Goal: Information Seeking & Learning: Learn about a topic

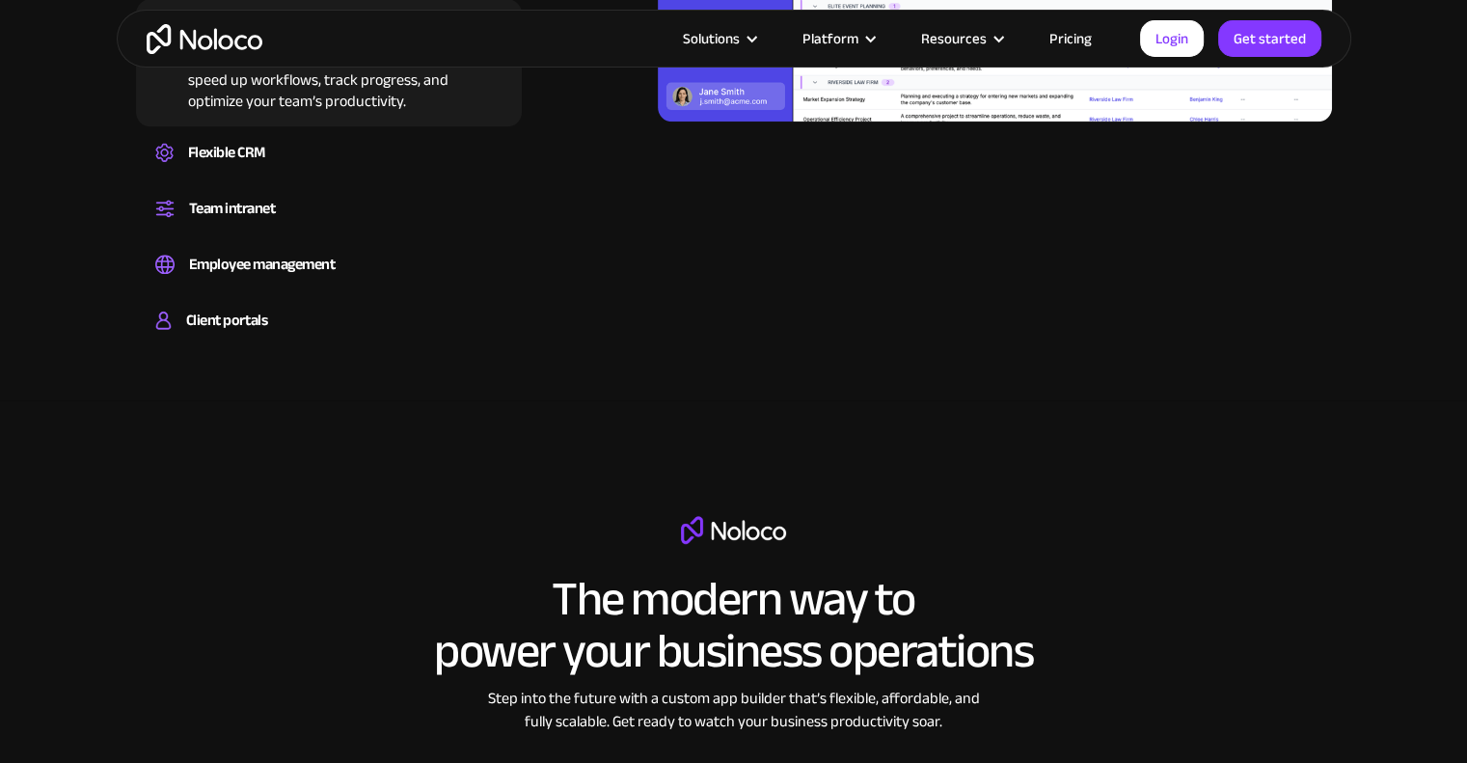
scroll to position [2123, 0]
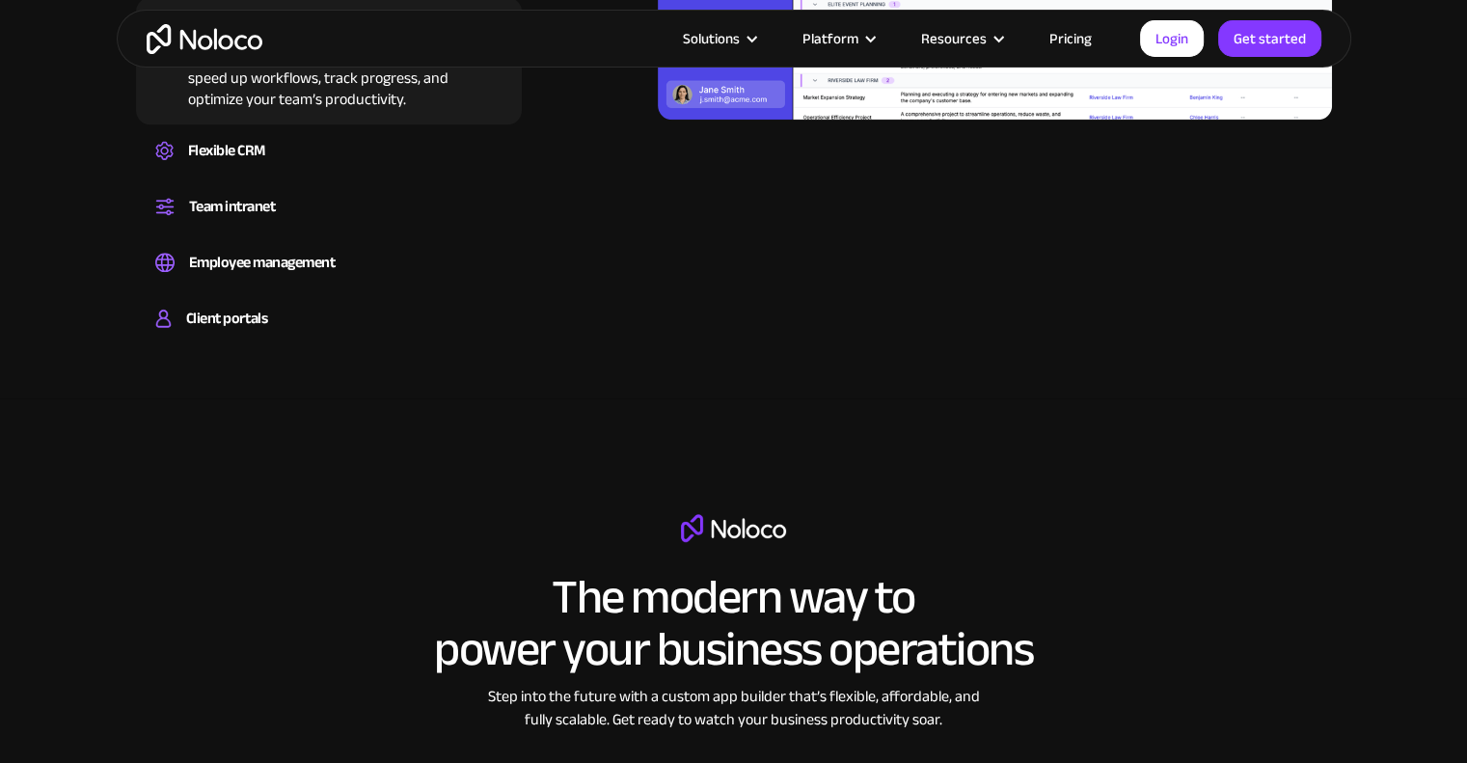
click at [1069, 31] on link "Pricing" at bounding box center [1071, 38] width 91 height 25
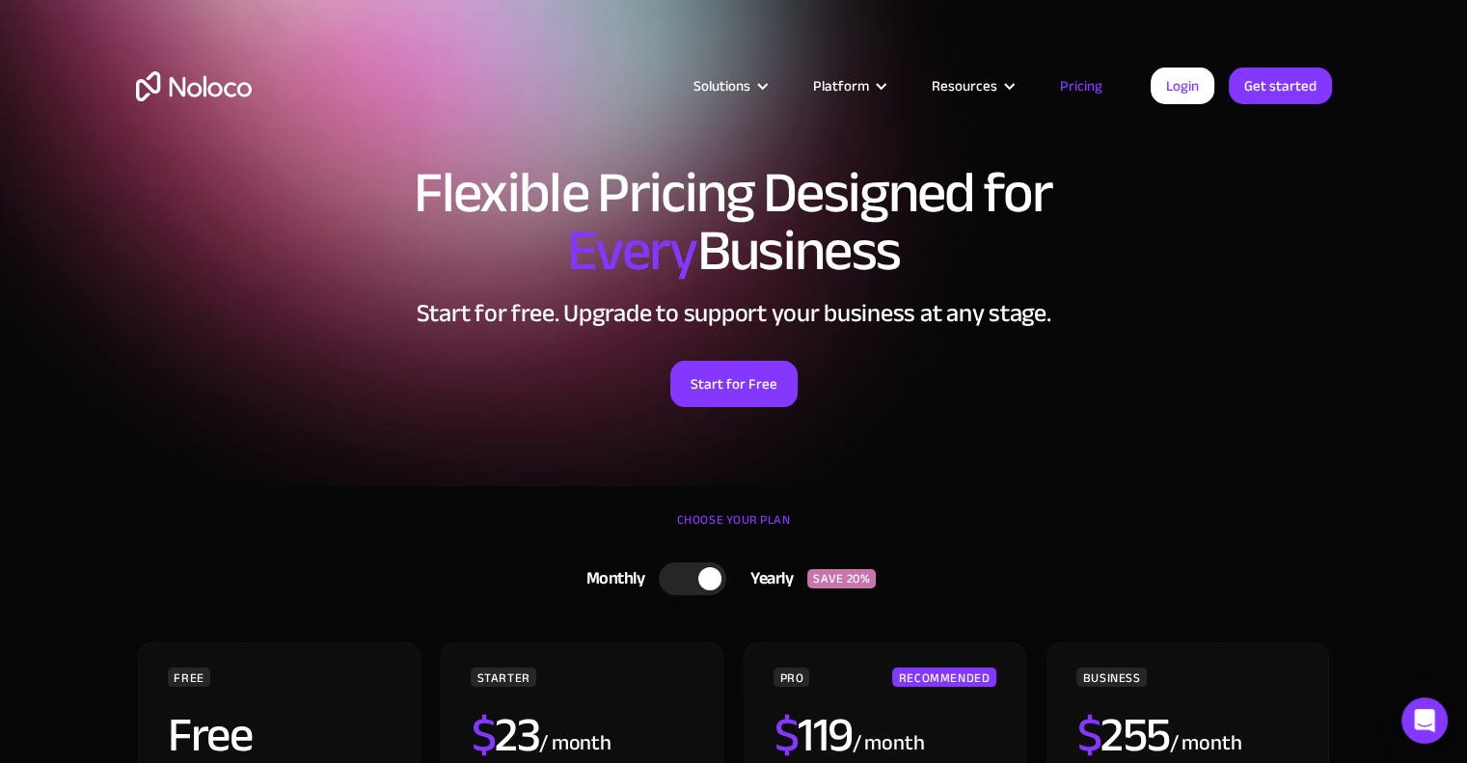
click at [1100, 79] on link "Pricing" at bounding box center [1081, 85] width 91 height 25
click at [1097, 83] on link "Pricing" at bounding box center [1081, 85] width 91 height 25
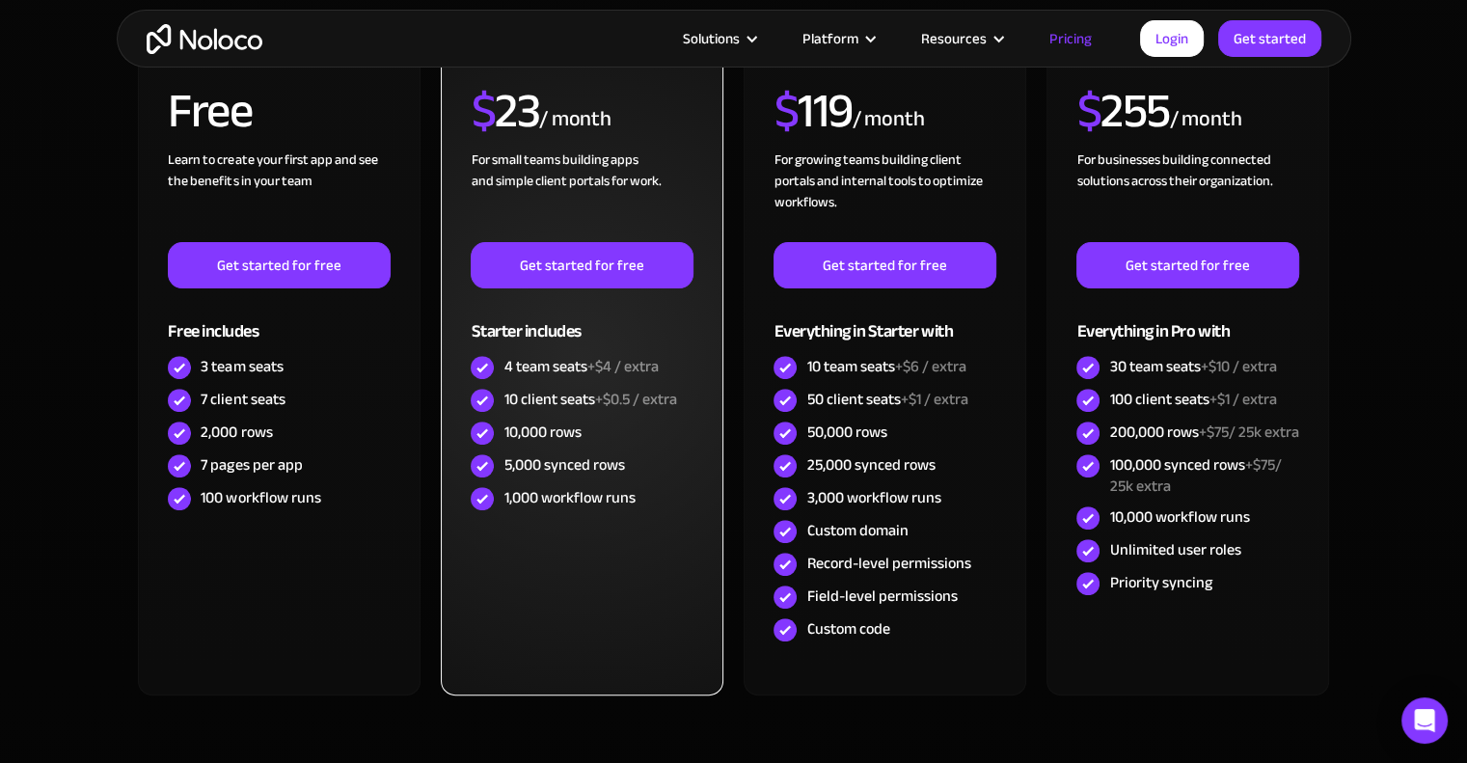
scroll to position [579, 0]
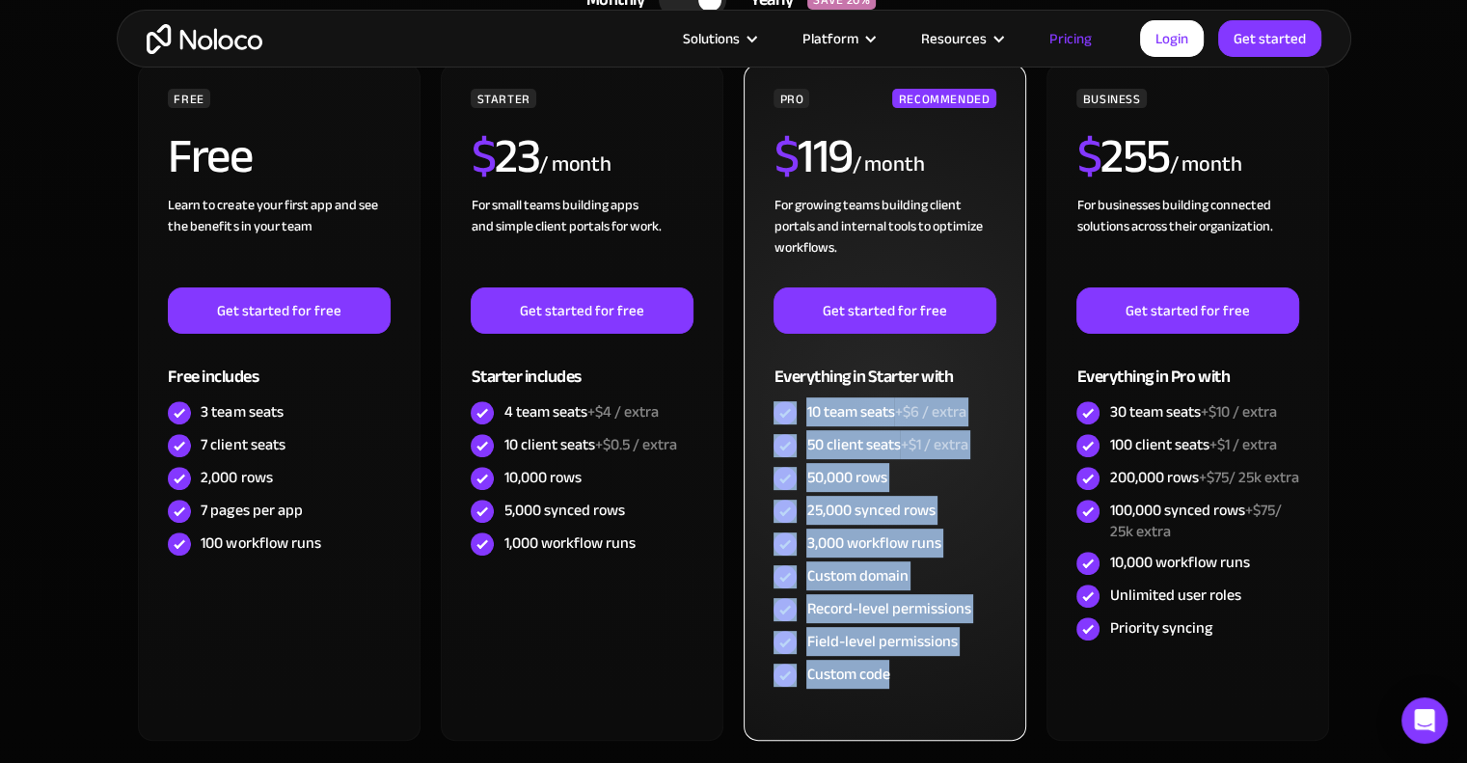
drag, startPoint x: 929, startPoint y: 685, endPoint x: 772, endPoint y: 397, distance: 328.6
click at [772, 397] on div "PRO RECOMMENDED $ 119 / month For growing teams building client portals and int…" at bounding box center [885, 402] width 282 height 677
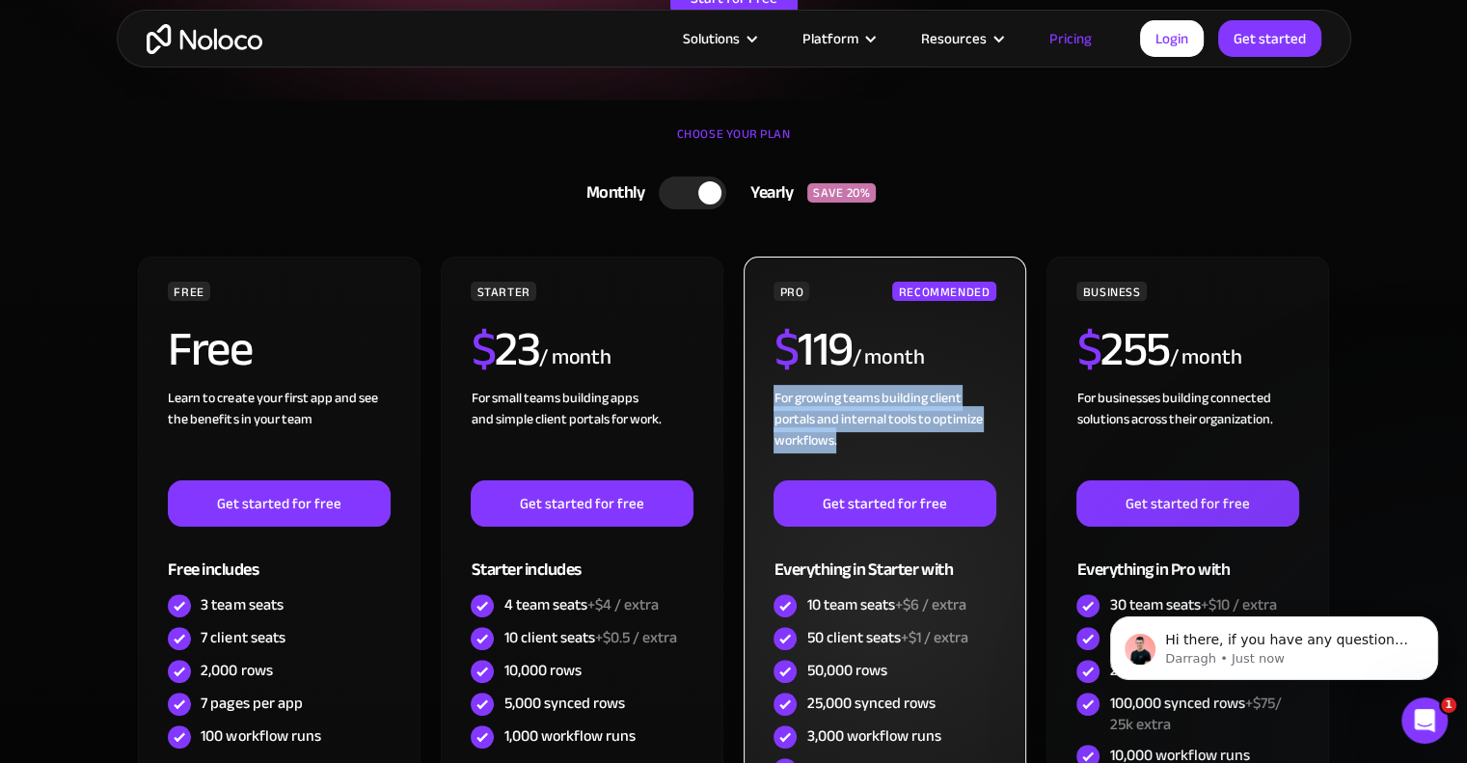
scroll to position [0, 0]
drag, startPoint x: 856, startPoint y: 443, endPoint x: 769, endPoint y: 399, distance: 97.1
click at [769, 399] on div "PRO RECOMMENDED $ 119 / month For growing teams building client portals and int…" at bounding box center [885, 595] width 282 height 677
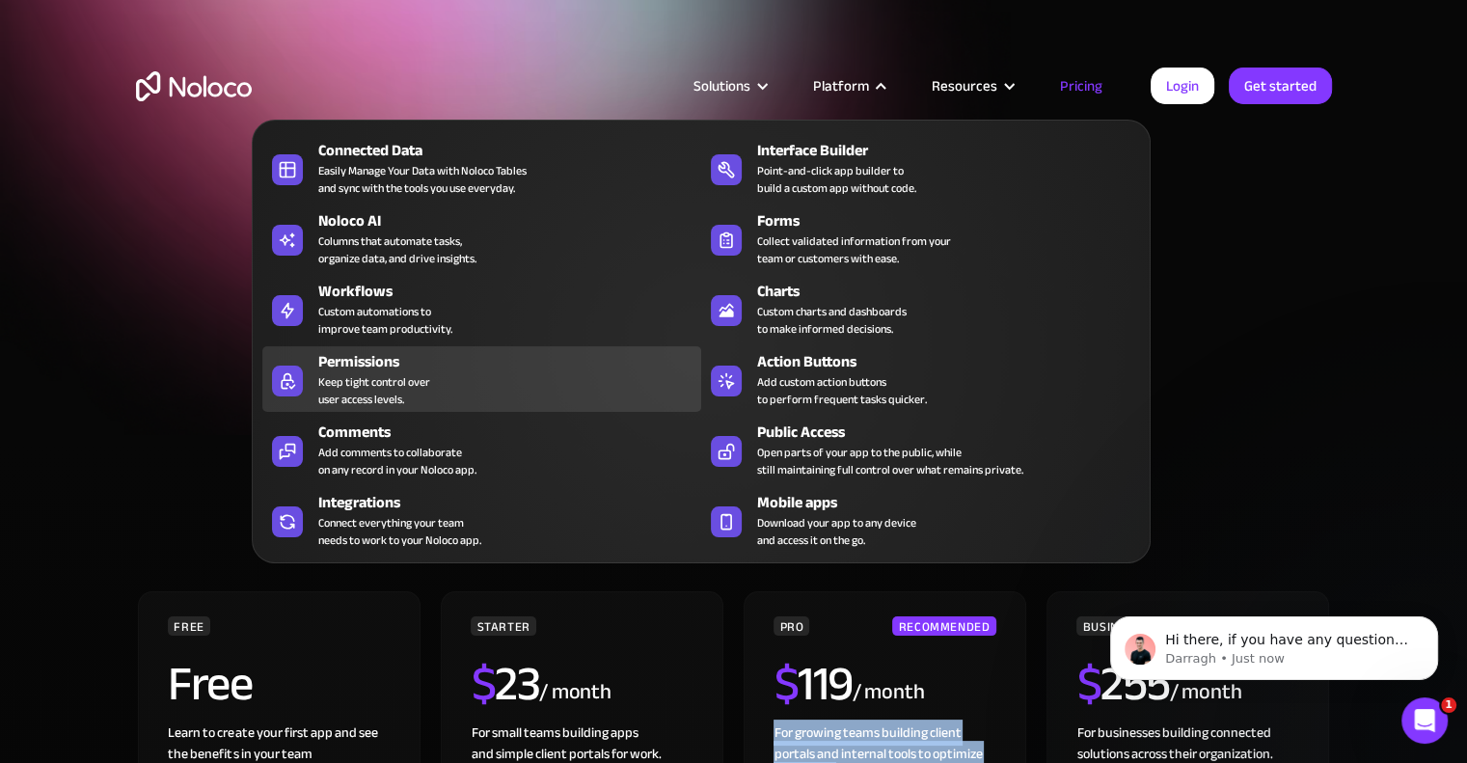
scroll to position [96, 0]
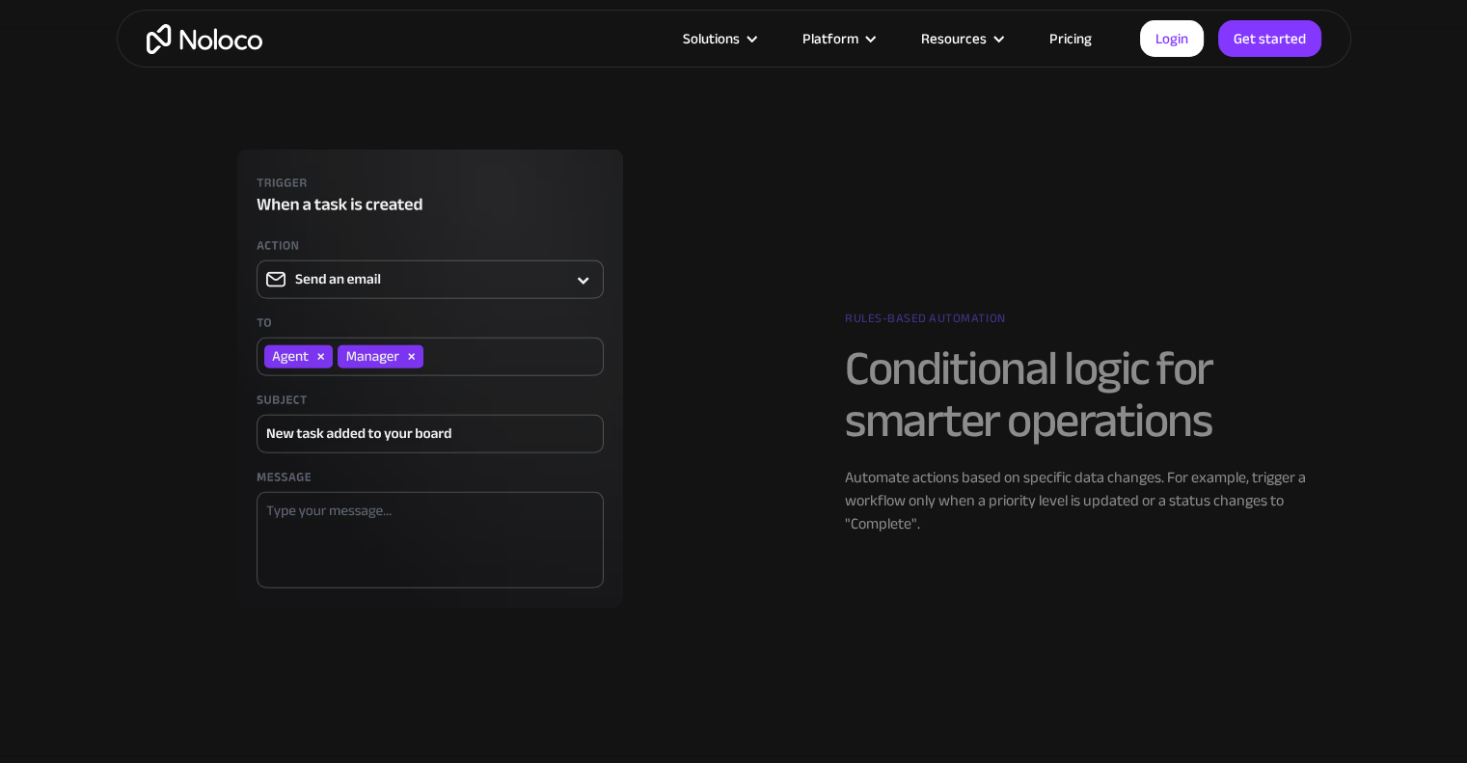
scroll to position [2123, 0]
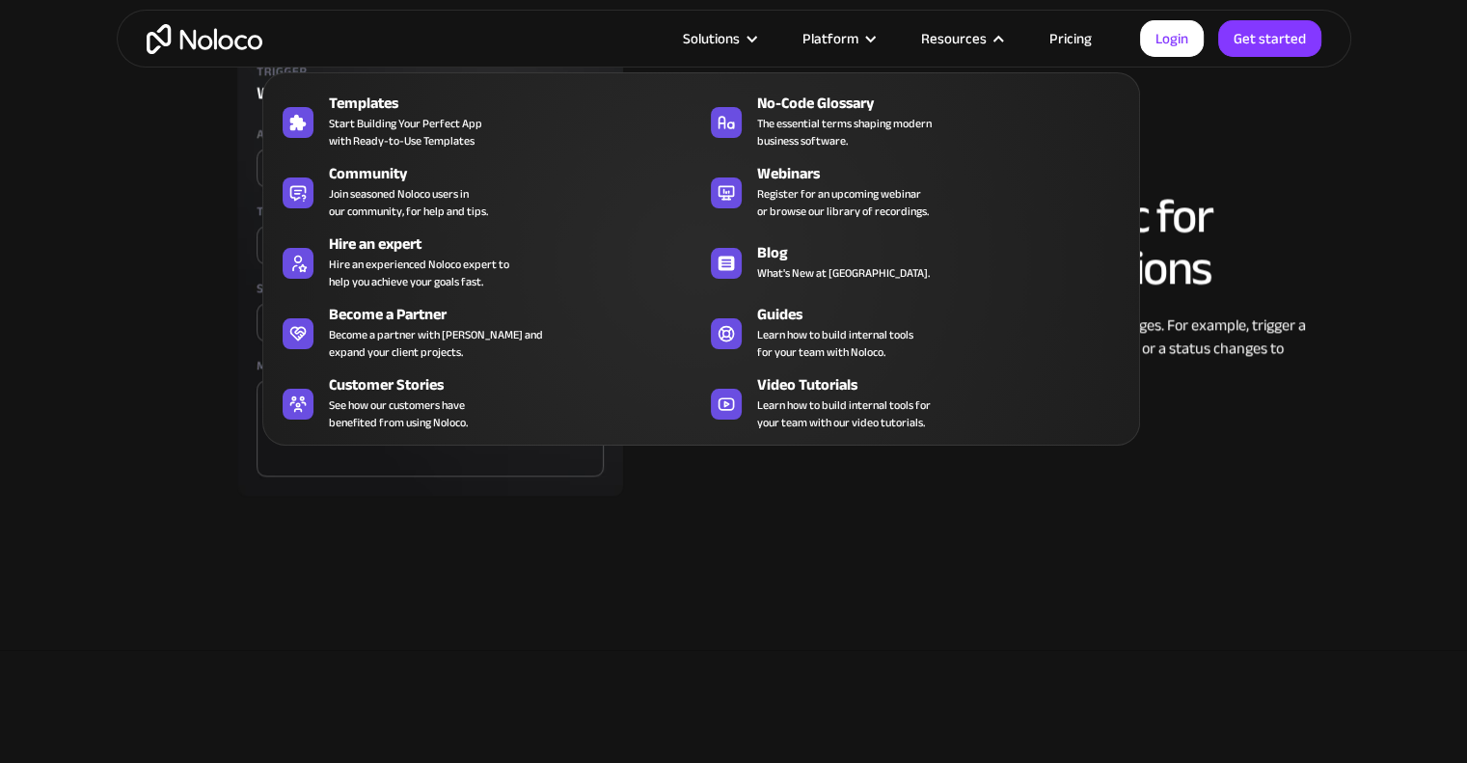
click at [990, 38] on div "Resources" at bounding box center [961, 38] width 128 height 25
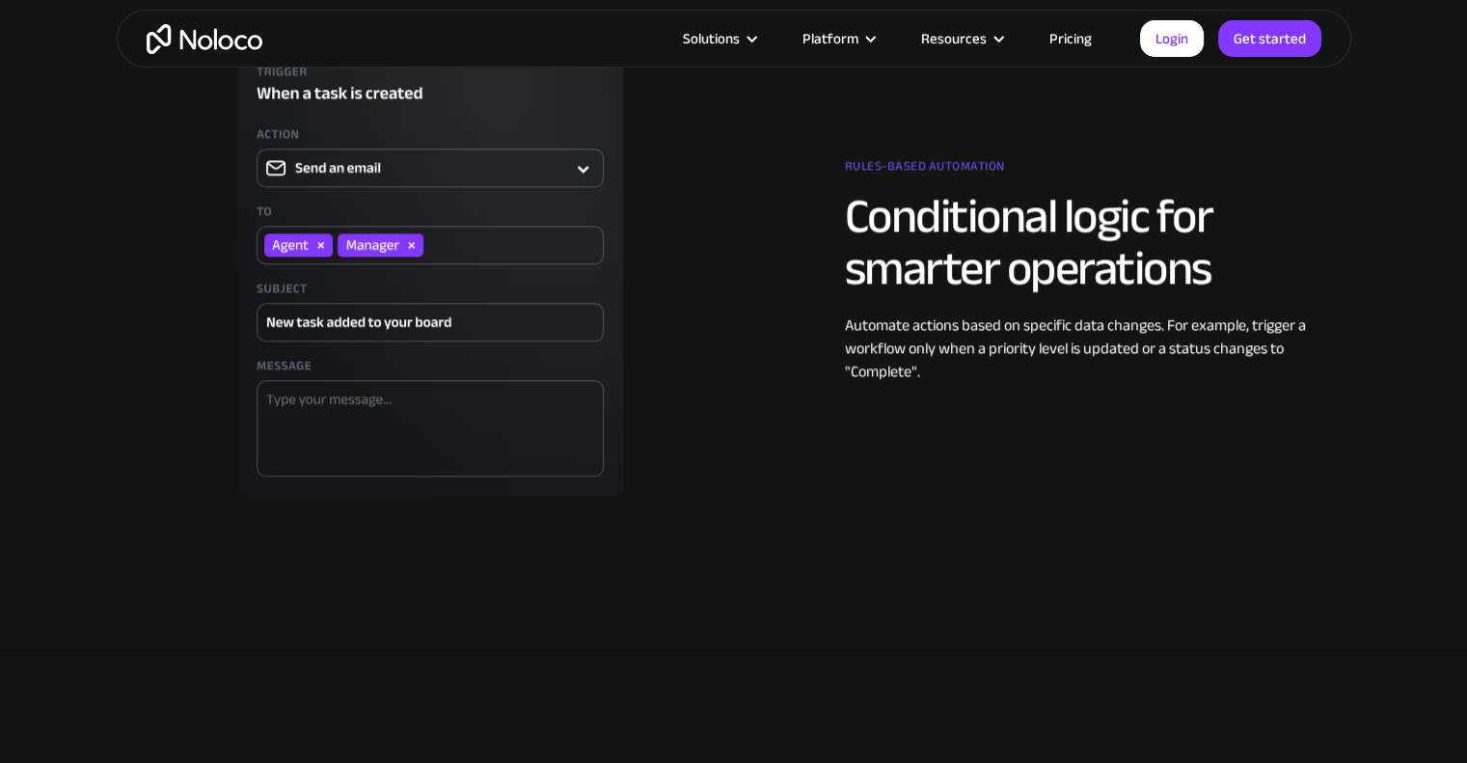
click at [986, 37] on div "Resources" at bounding box center [954, 38] width 66 height 25
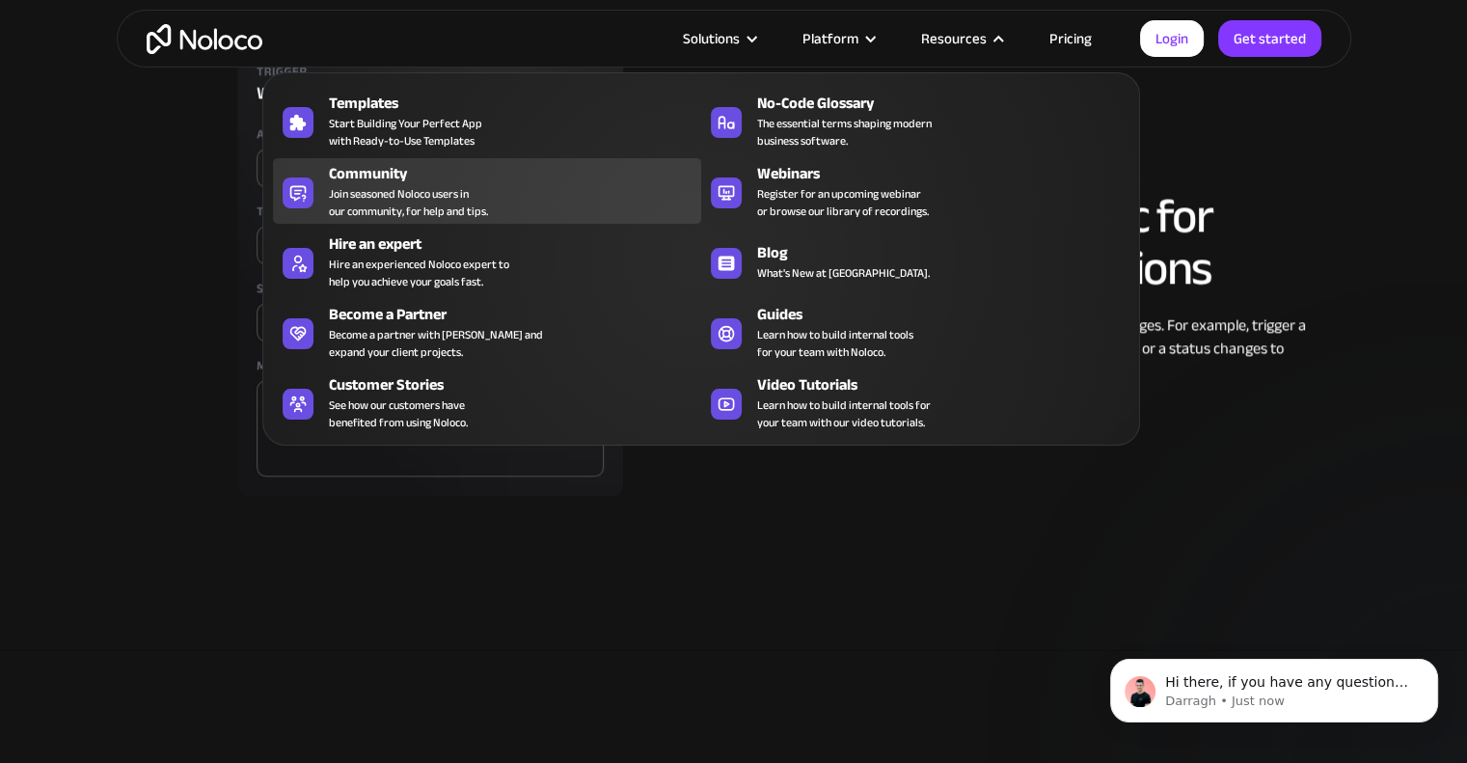
scroll to position [0, 0]
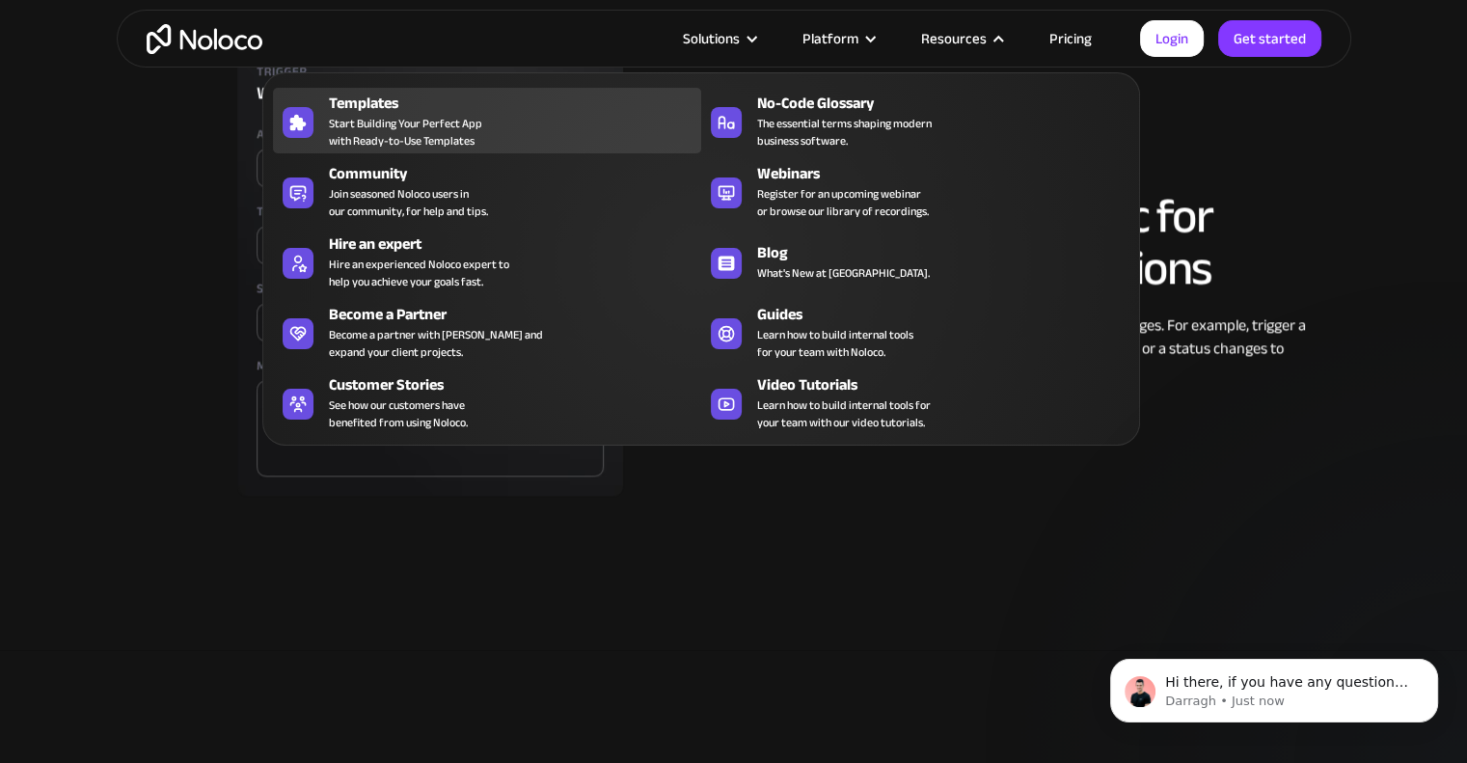
click at [480, 134] on div "Templates Start Building Your Perfect App with Ready-to-Use Templates" at bounding box center [510, 121] width 363 height 58
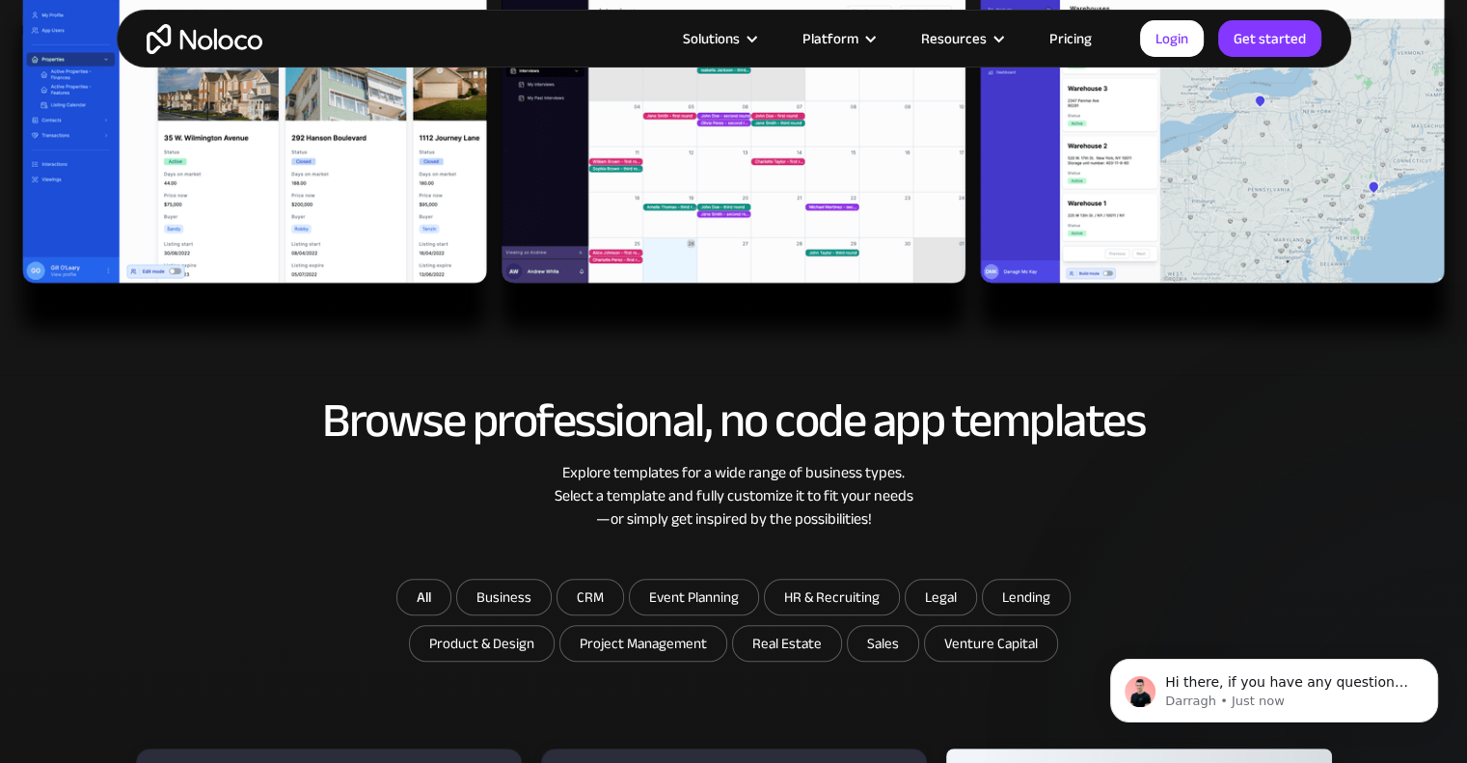
scroll to position [965, 0]
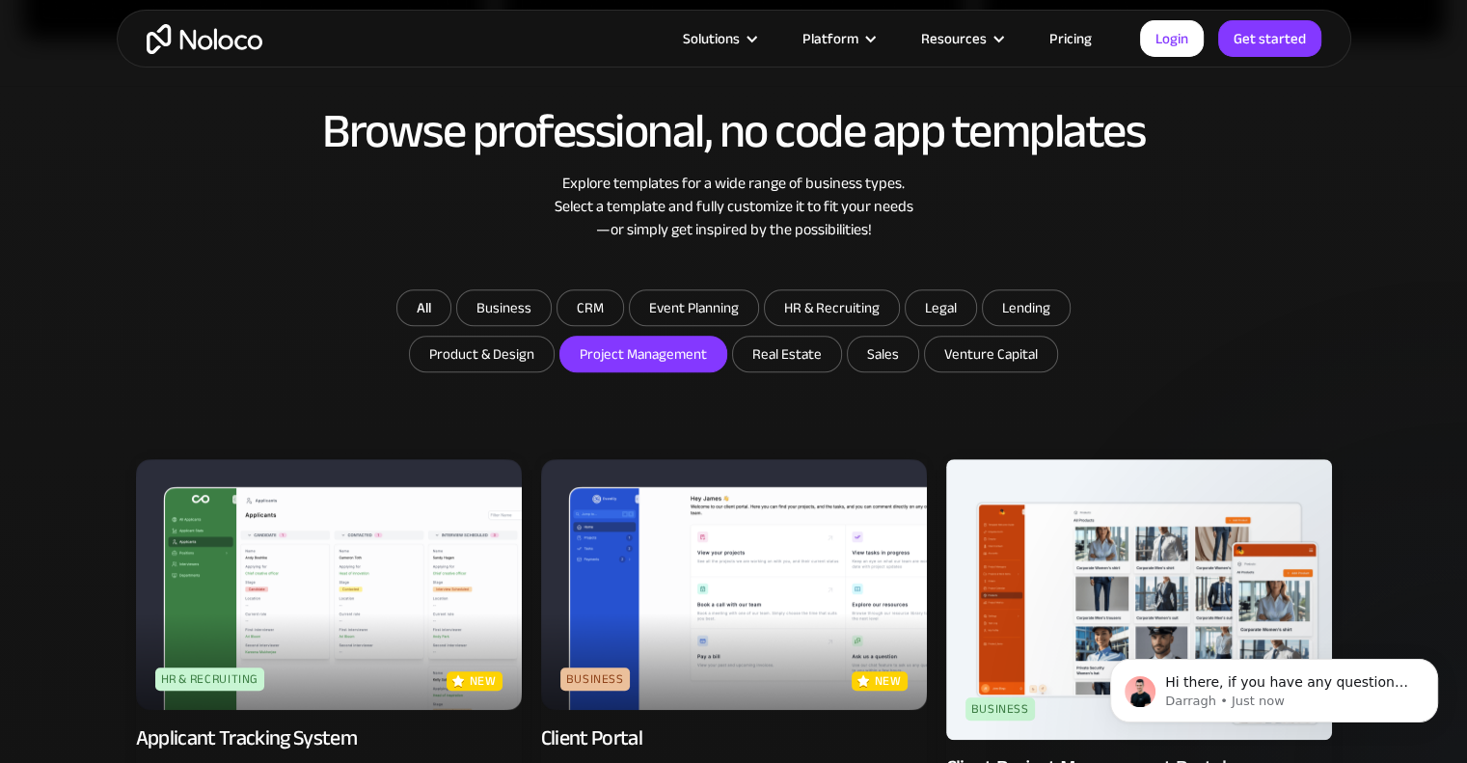
click at [686, 354] on input "Project Management" at bounding box center [644, 354] width 166 height 35
checkbox input "true"
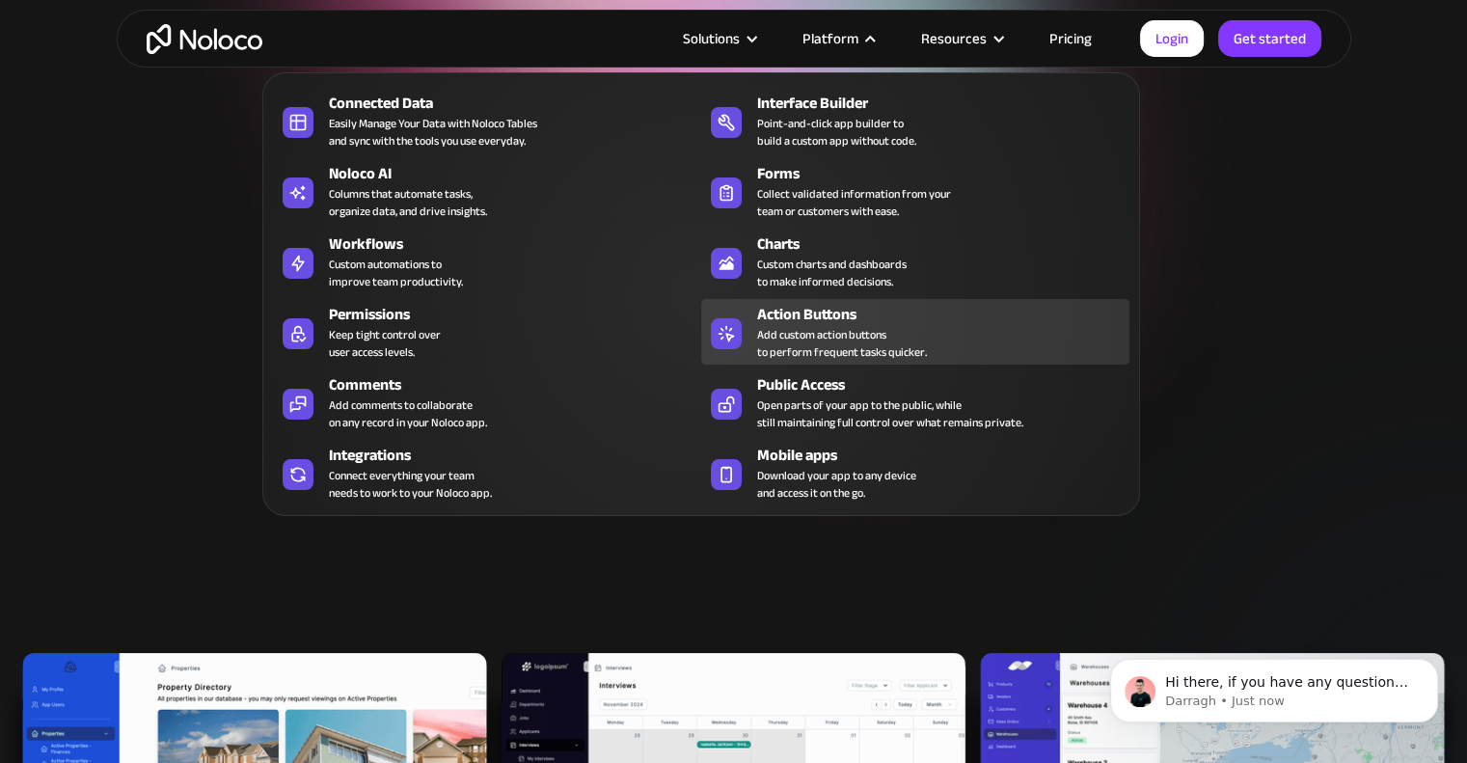
scroll to position [0, 0]
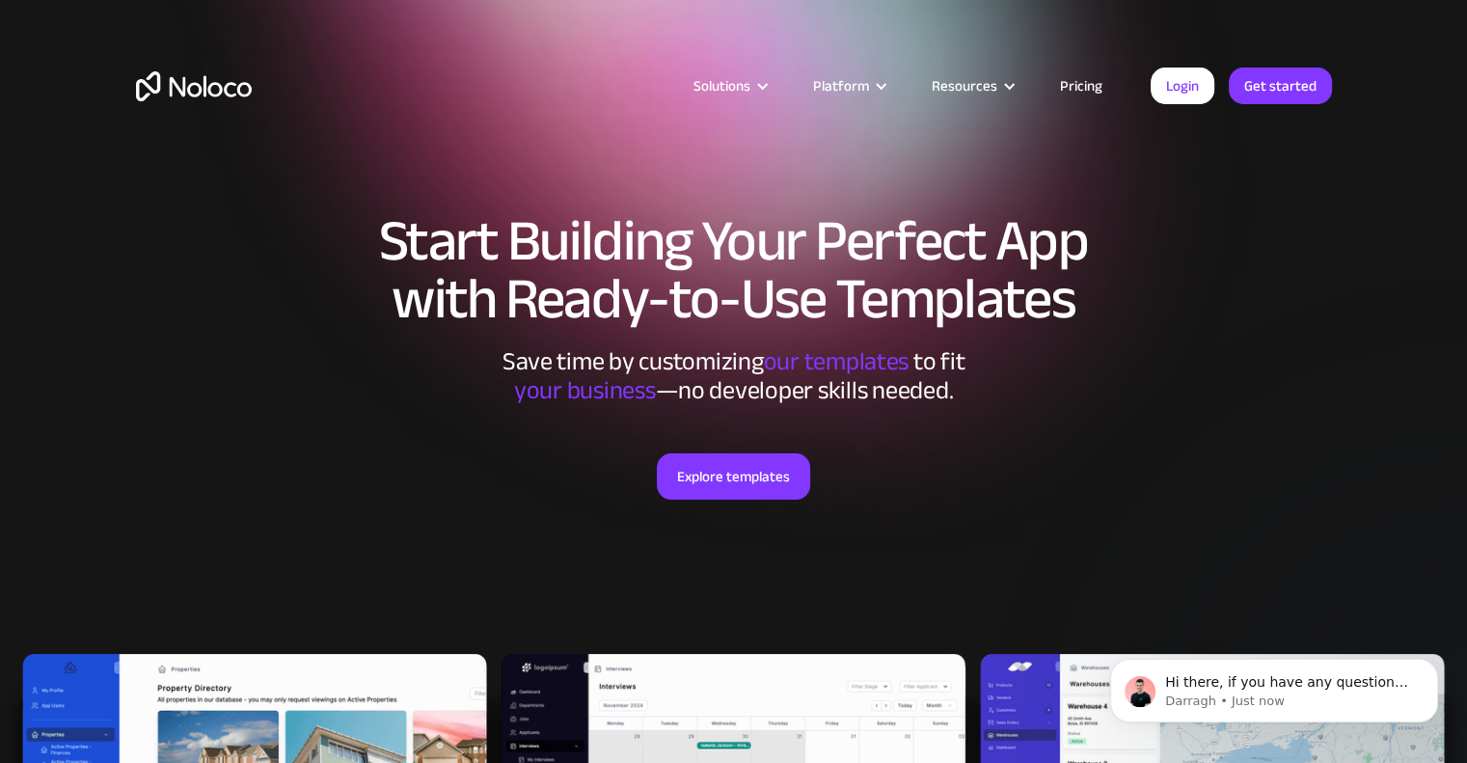
click at [1080, 87] on link "Pricing" at bounding box center [1081, 85] width 91 height 25
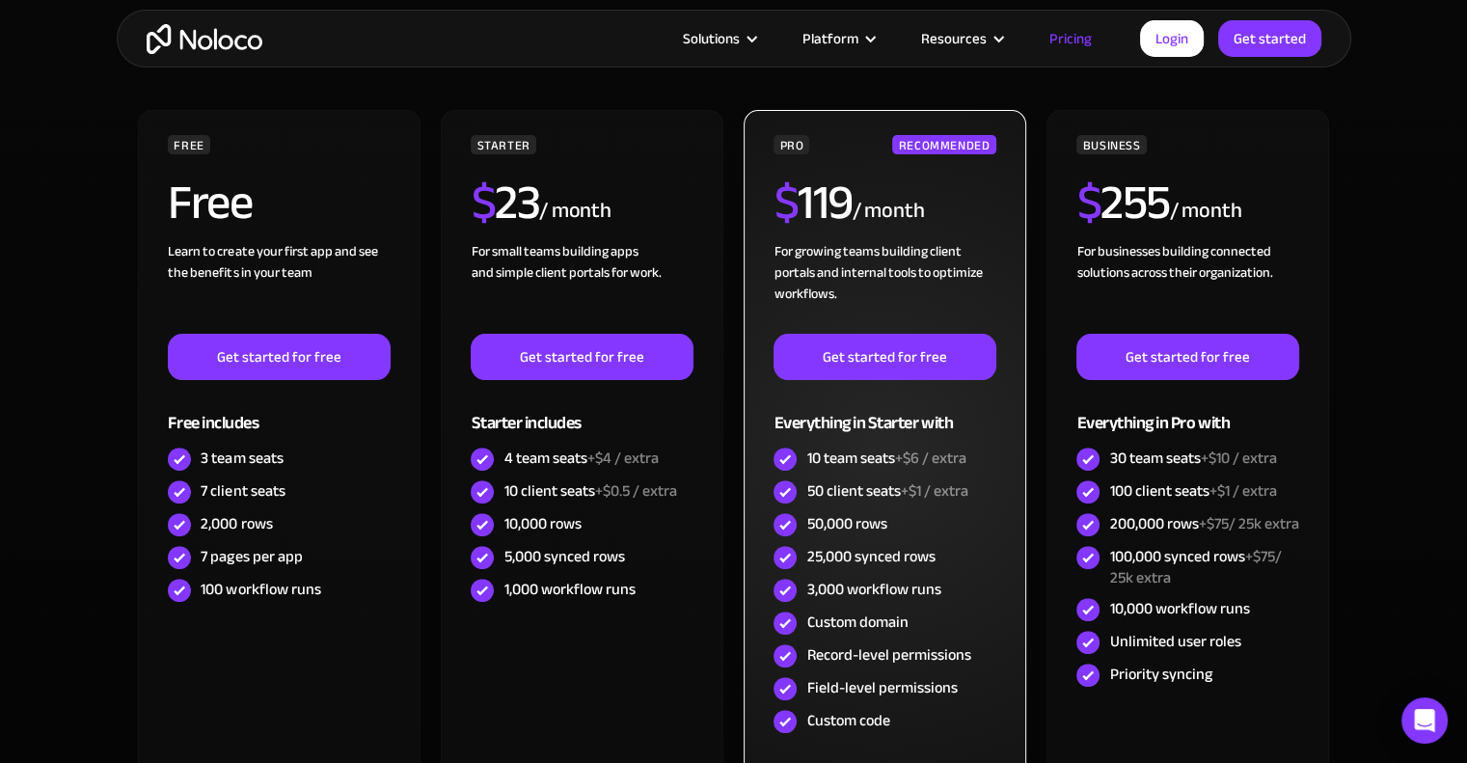
scroll to position [579, 0]
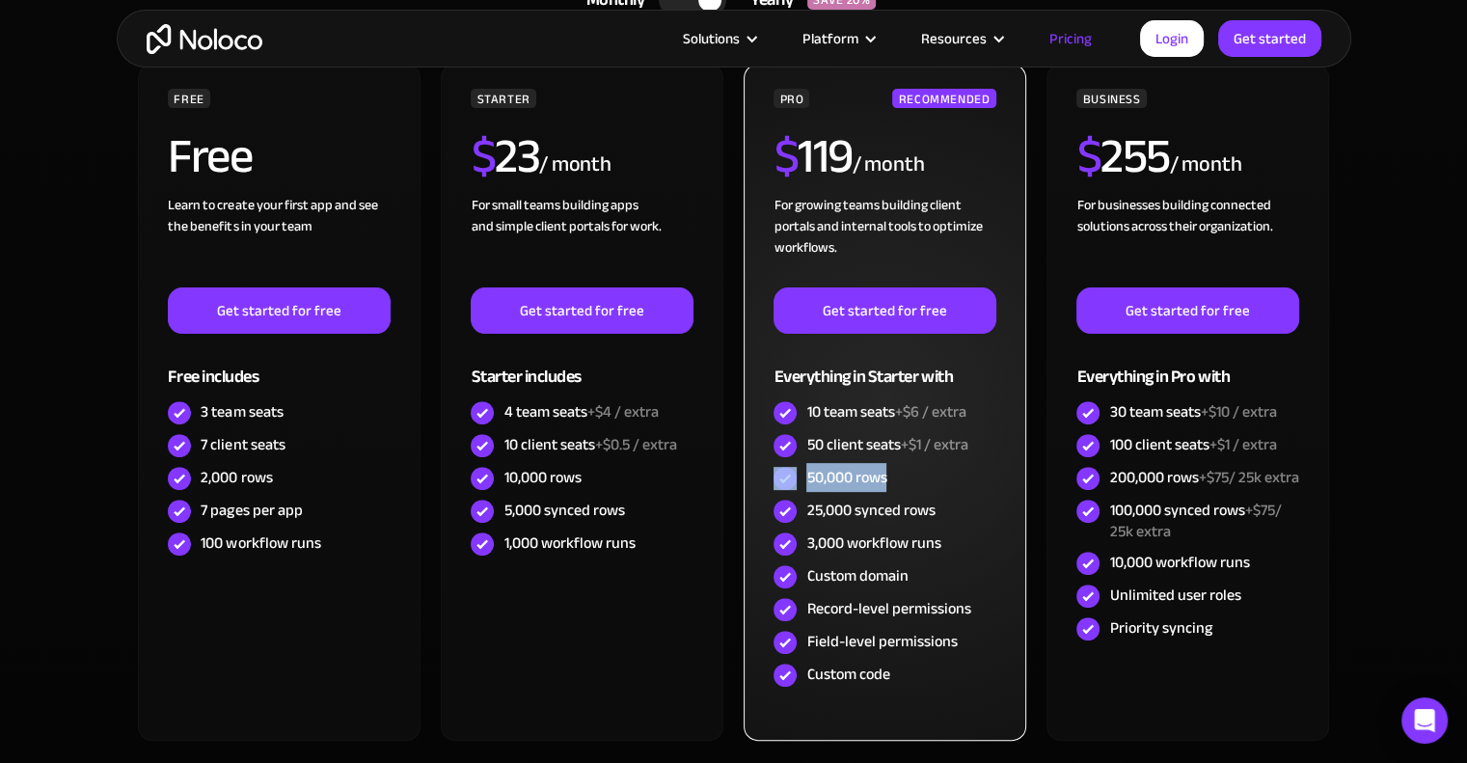
drag, startPoint x: 899, startPoint y: 477, endPoint x: 783, endPoint y: 476, distance: 115.8
click at [783, 476] on div "50,000 rows" at bounding box center [885, 478] width 222 height 33
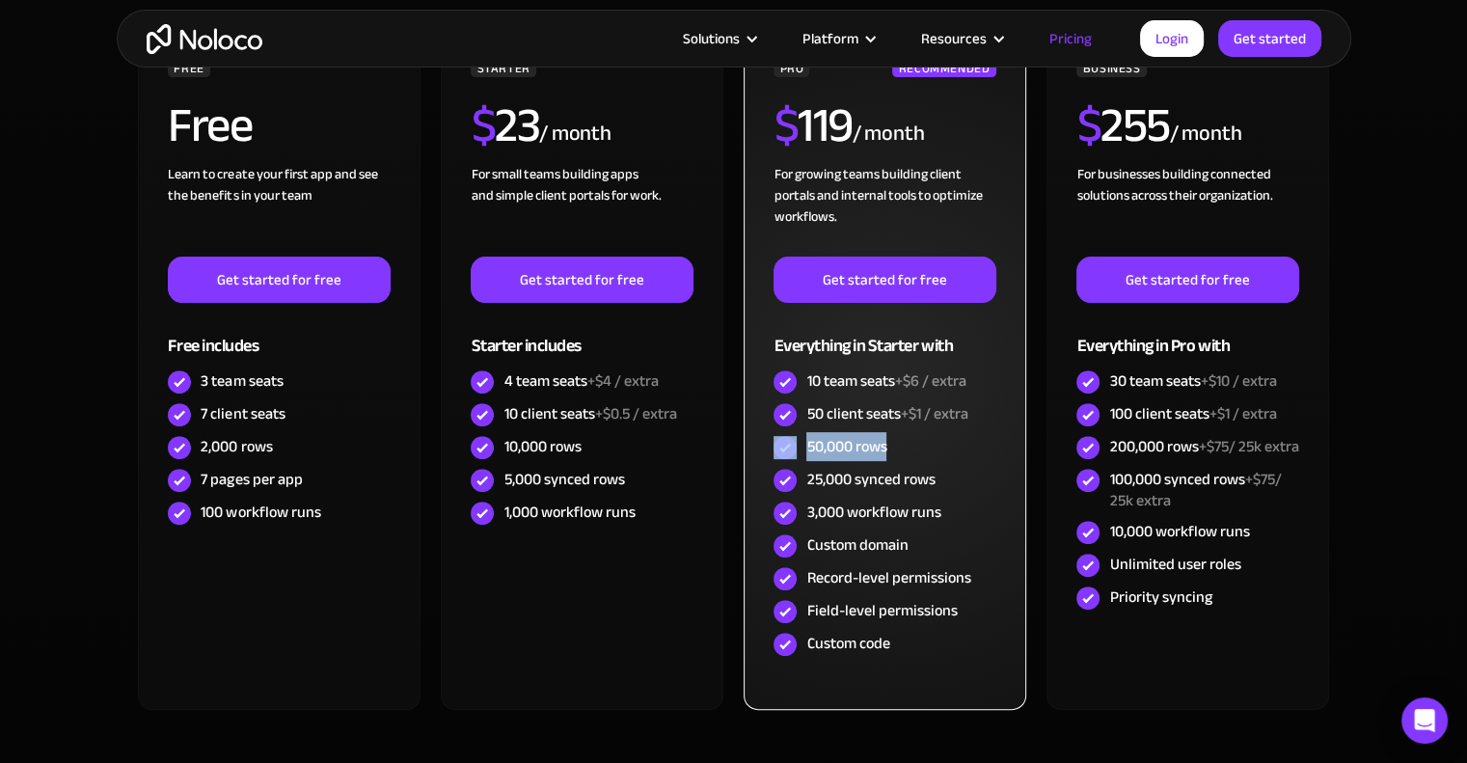
scroll to position [772, 0]
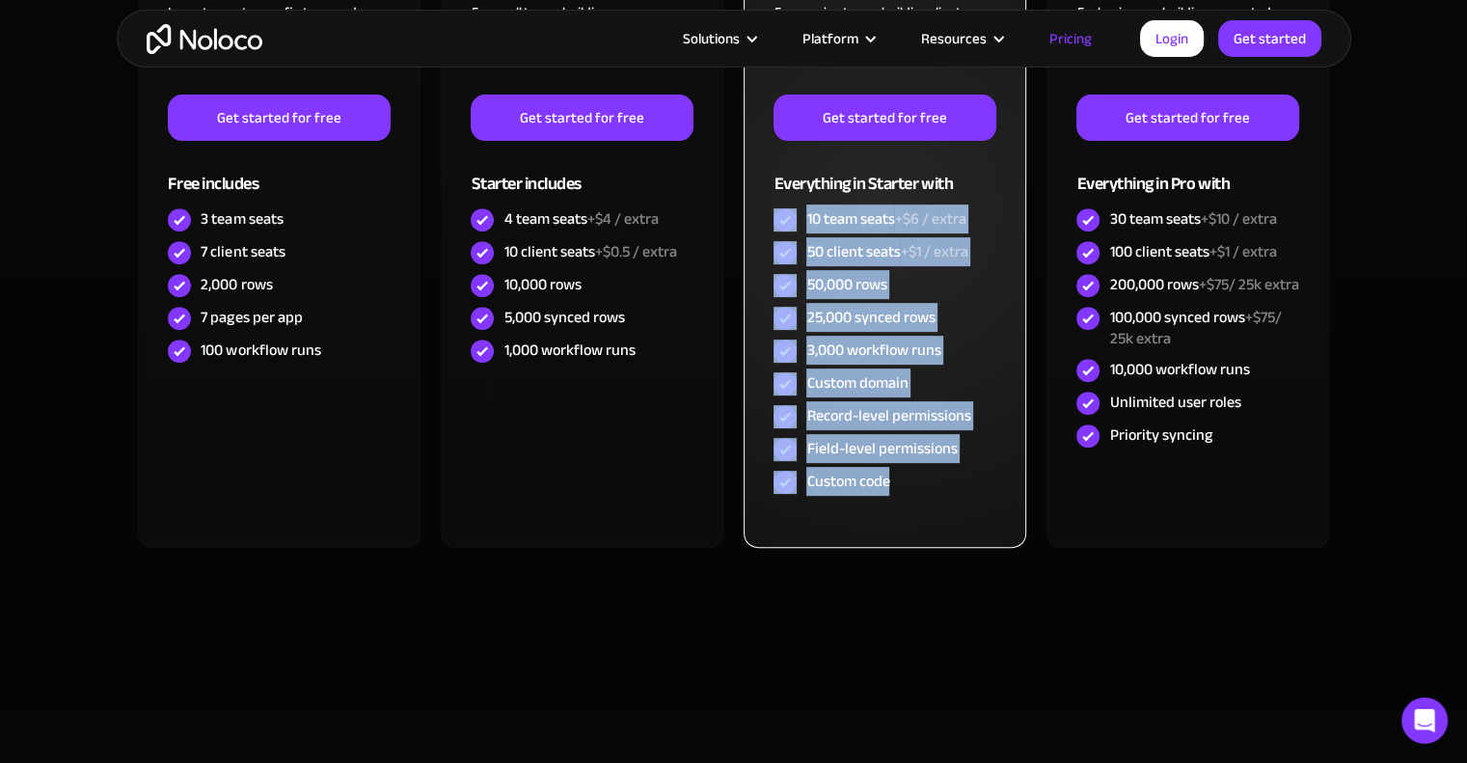
drag, startPoint x: 926, startPoint y: 493, endPoint x: 769, endPoint y: 223, distance: 312.6
click at [767, 224] on div "PRO RECOMMENDED $ 119 / month For growing teams building client portals and int…" at bounding box center [885, 209] width 282 height 677
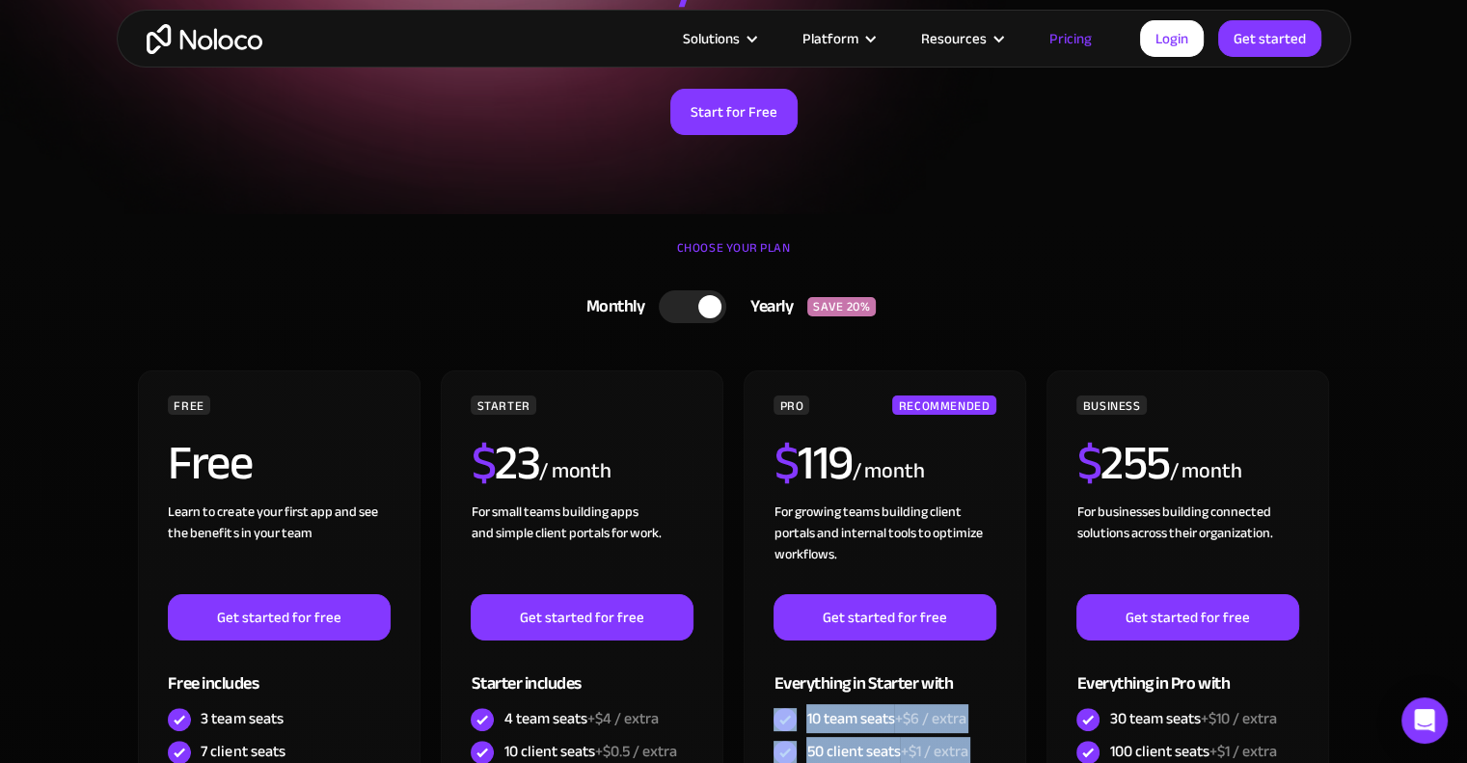
scroll to position [0, 0]
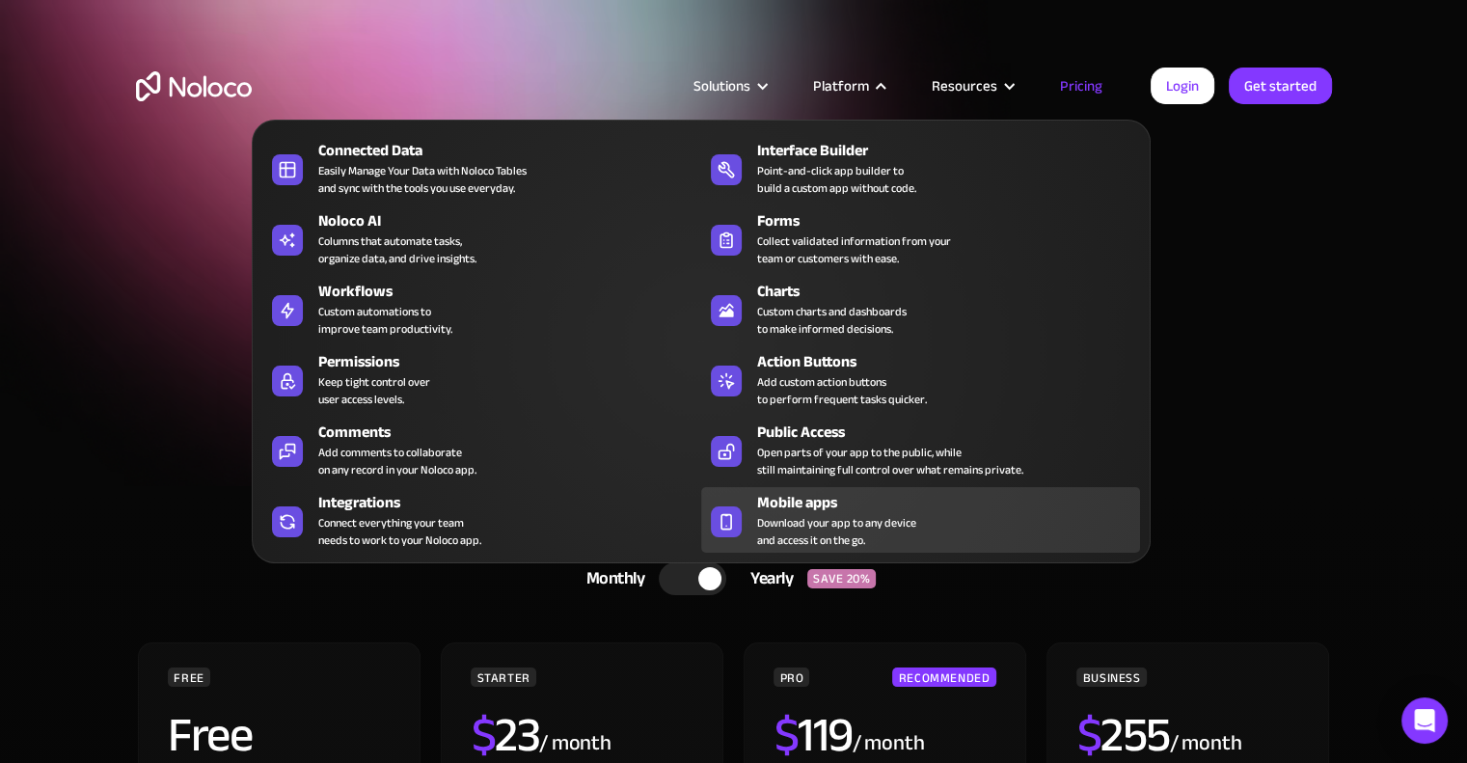
click at [834, 515] on span "Download your app to any device and access it on the go." at bounding box center [836, 531] width 159 height 35
